Goal: Task Accomplishment & Management: Use online tool/utility

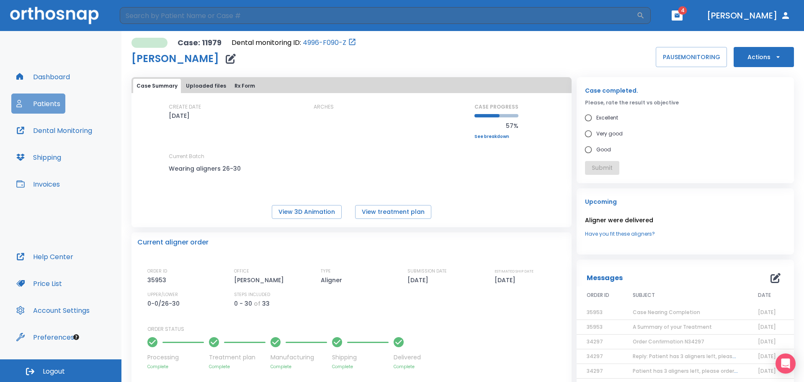
click at [47, 101] on button "Patients" at bounding box center [38, 103] width 54 height 20
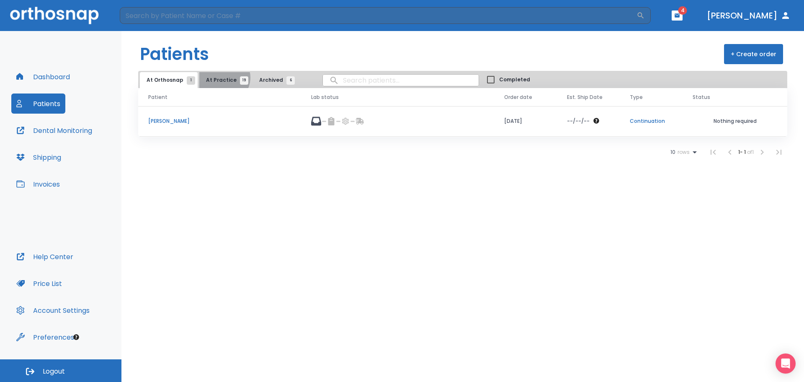
click at [221, 77] on span "At Practice 19" at bounding box center [225, 80] width 38 height 8
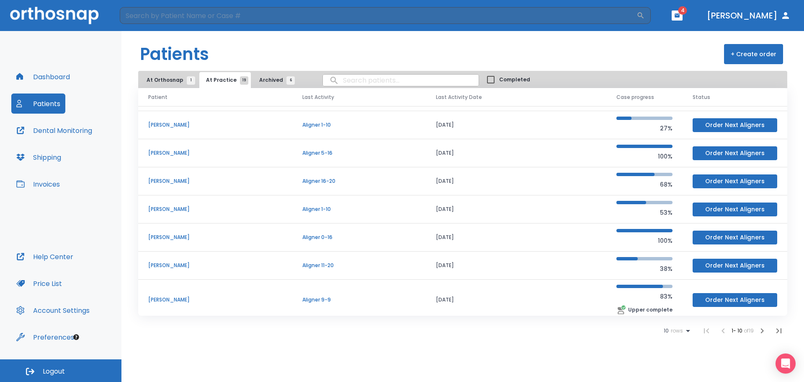
scroll to position [84, 0]
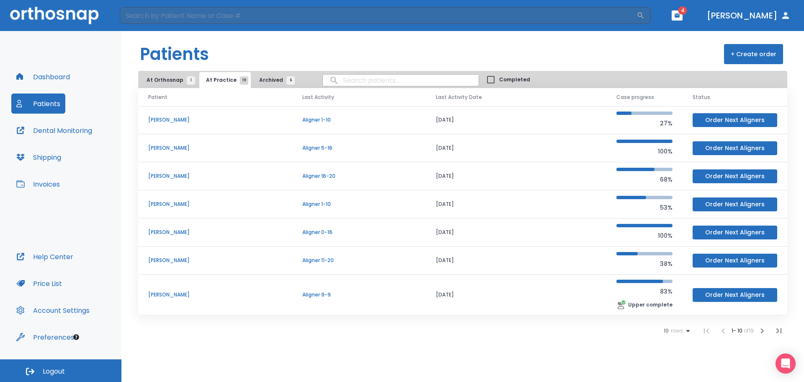
click at [681, 328] on div "10 rows" at bounding box center [678, 330] width 29 height 10
click at [671, 336] on p "25" at bounding box center [672, 340] width 6 height 8
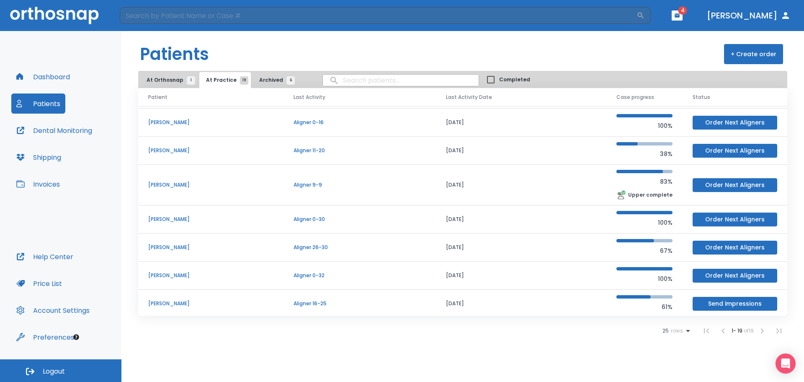
scroll to position [293, 0]
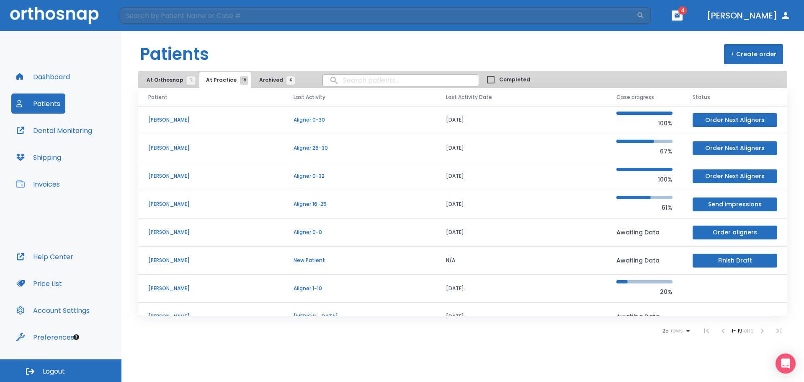
click at [160, 144] on p "[PERSON_NAME]" at bounding box center [210, 148] width 125 height 8
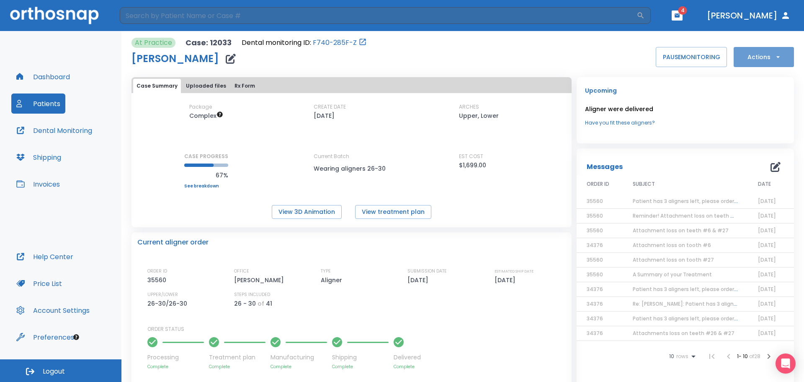
click at [760, 53] on button "Actions" at bounding box center [764, 57] width 60 height 20
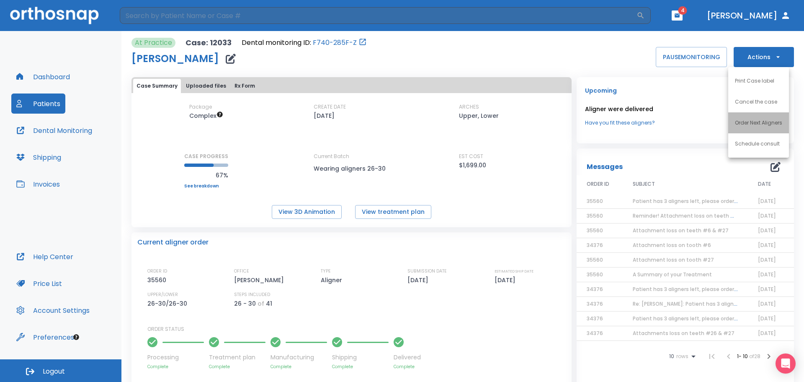
click at [751, 123] on p "Order Next Aligners" at bounding box center [758, 123] width 47 height 8
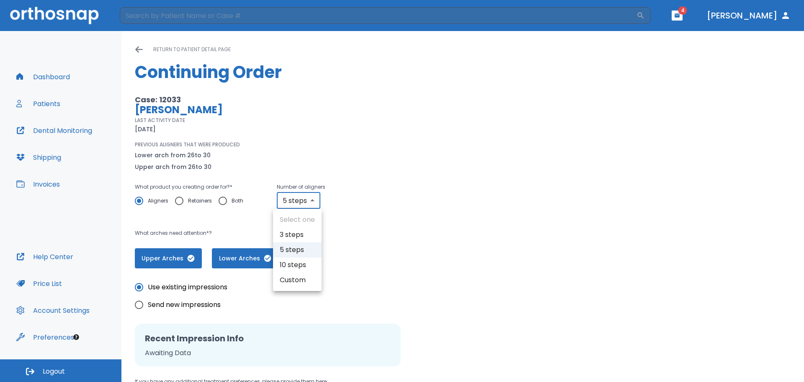
click at [314, 196] on body "​ 4 [PERSON_NAME] Dashboard Patients Dental Monitoring Shipping Invoices Help C…" at bounding box center [402, 191] width 804 height 382
click at [293, 263] on li "10 steps" at bounding box center [297, 264] width 49 height 15
type input "10"
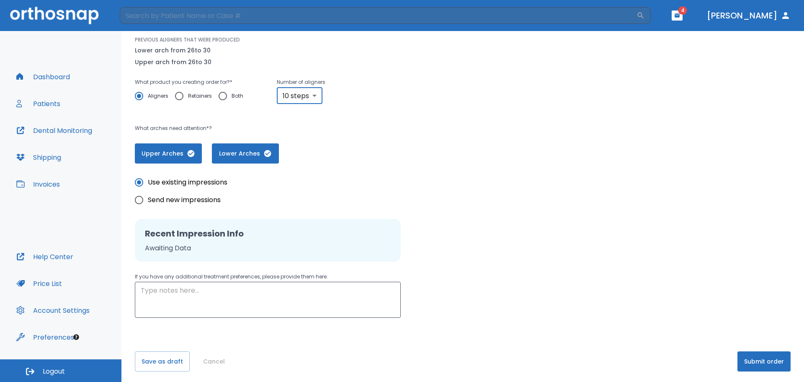
scroll to position [108, 0]
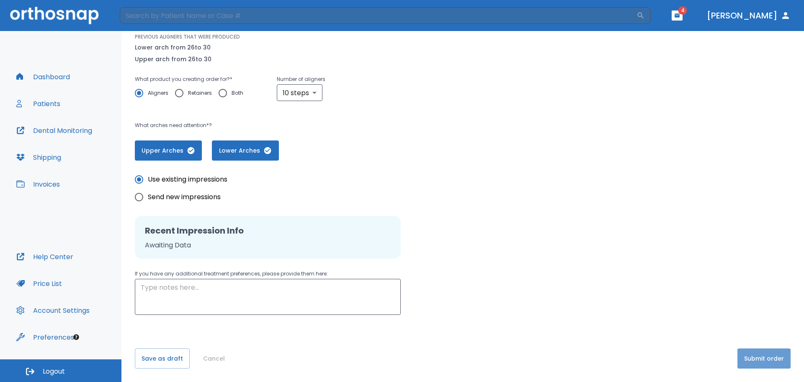
click at [767, 359] on button "Submit order" at bounding box center [764, 358] width 53 height 20
